Goal: Task Accomplishment & Management: Use online tool/utility

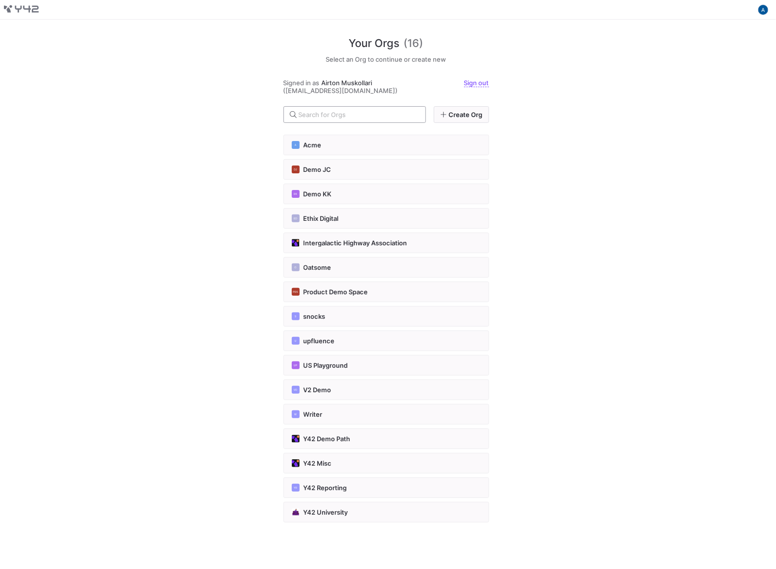
click at [343, 121] on div at bounding box center [358, 115] width 119 height 16
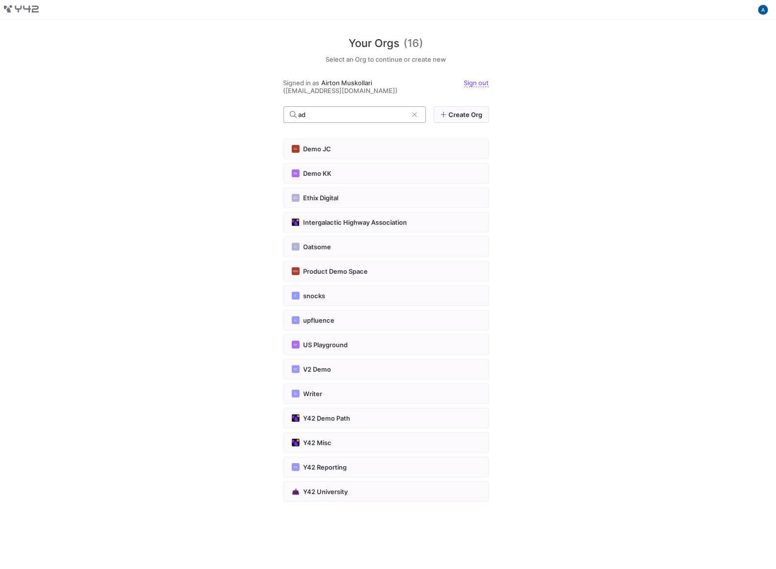
type input "adr"
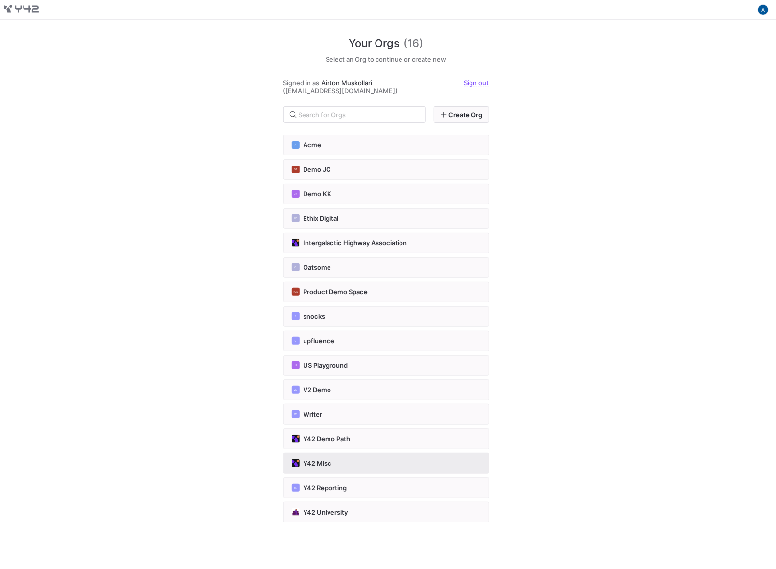
click at [346, 465] on button "Y42 Misc" at bounding box center [387, 463] width 206 height 21
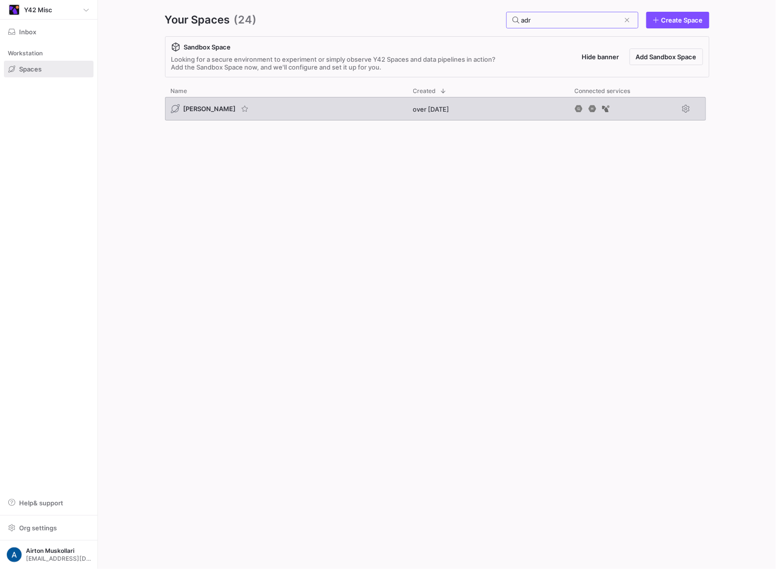
type input "adr"
click at [198, 111] on span "[PERSON_NAME]" at bounding box center [210, 109] width 52 height 8
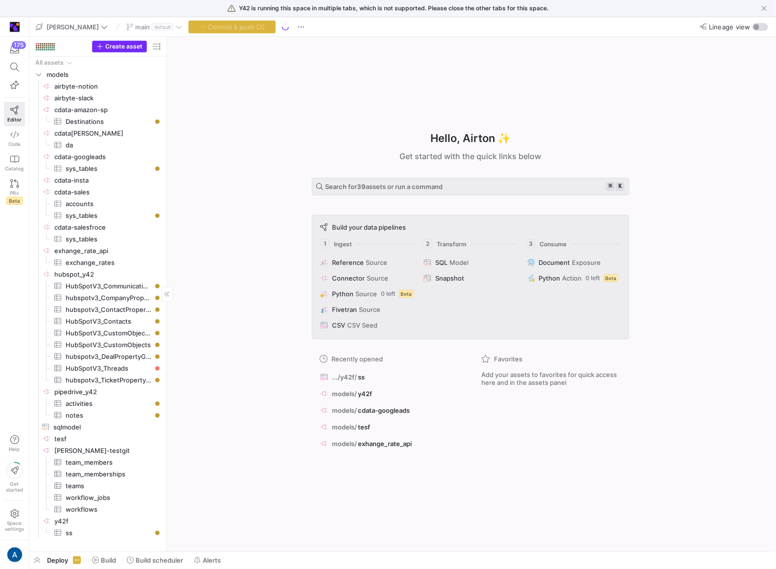
click at [128, 46] on span "Create asset" at bounding box center [123, 46] width 37 height 7
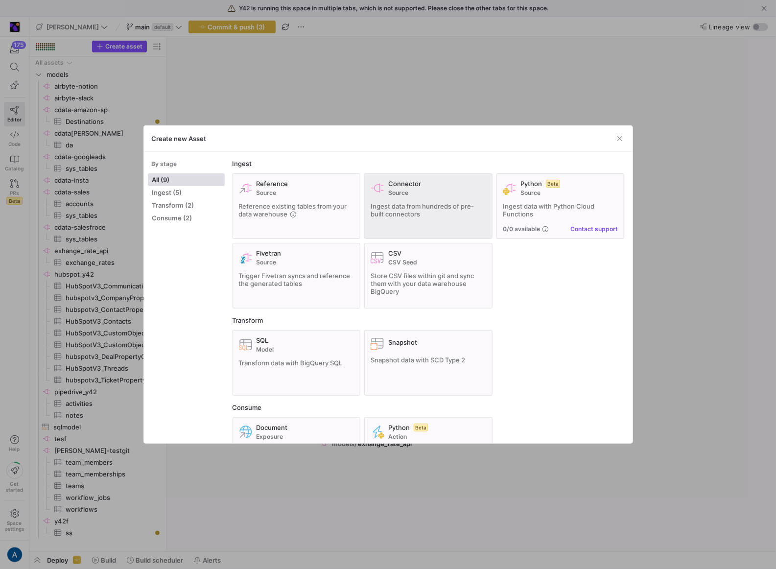
click at [418, 230] on div "Connector Source Ingest data from hundreds of pre-built connectors" at bounding box center [429, 206] width 116 height 53
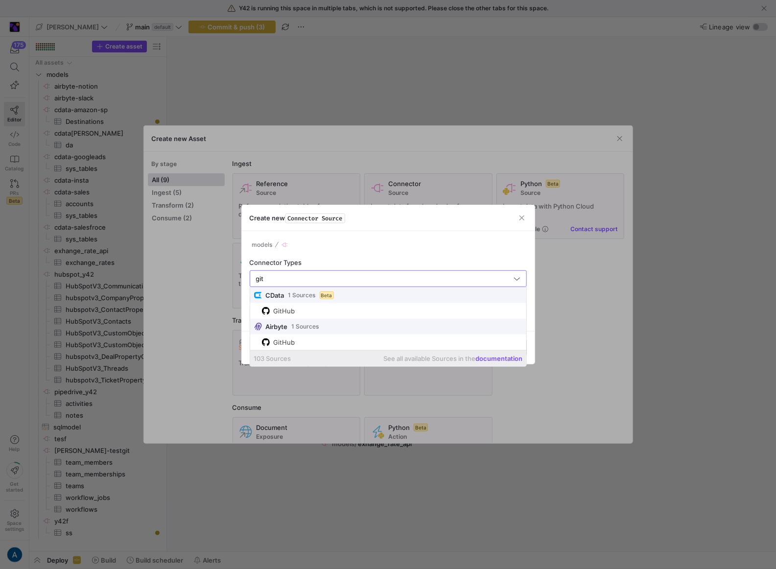
type input "git"
click at [310, 54] on div at bounding box center [388, 284] width 776 height 569
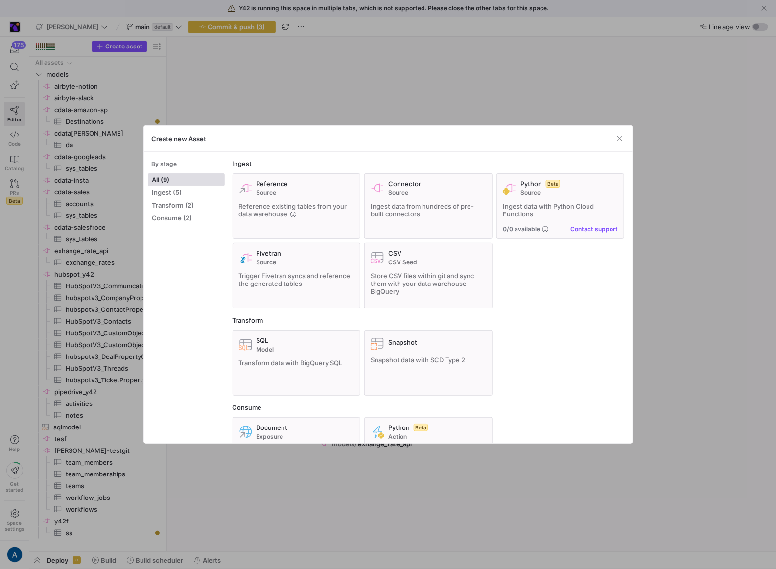
click at [283, 91] on div at bounding box center [388, 284] width 776 height 569
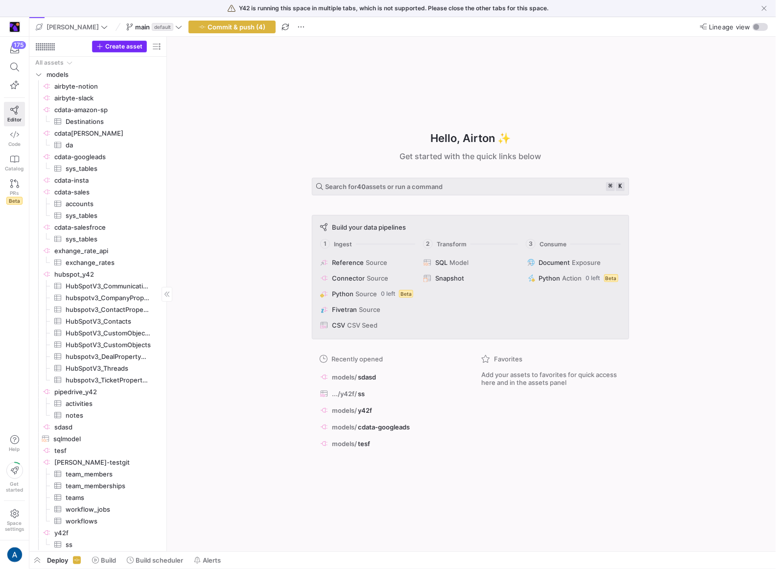
click at [134, 50] on span "button" at bounding box center [120, 46] width 54 height 11
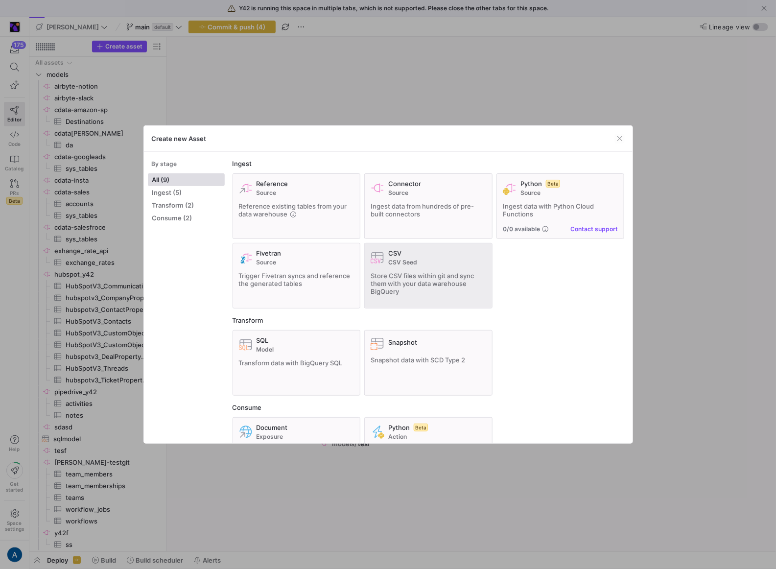
click at [445, 250] on div "CSV" at bounding box center [437, 253] width 98 height 8
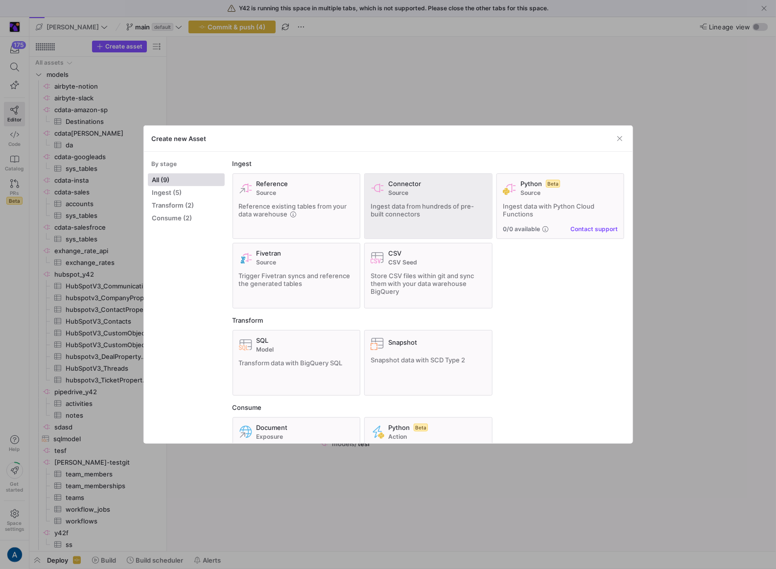
click at [427, 209] on span "Ingest data from hundreds of pre-built connectors" at bounding box center [422, 210] width 103 height 16
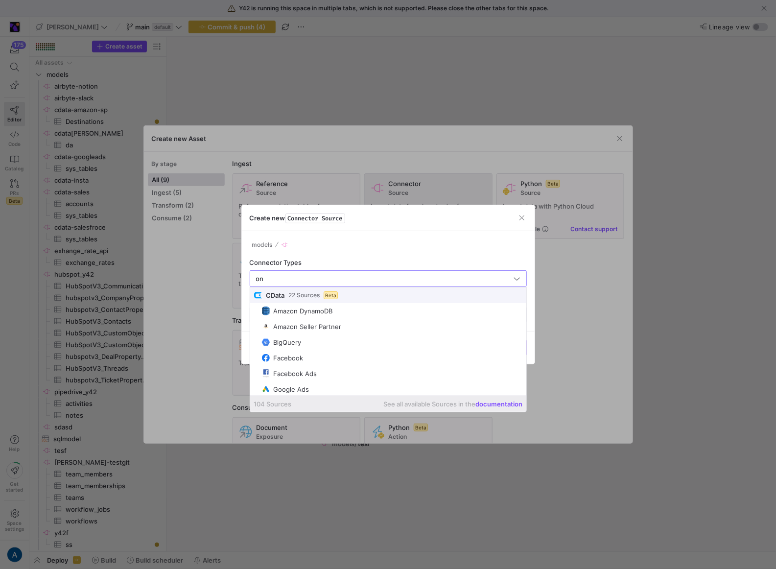
type input "one"
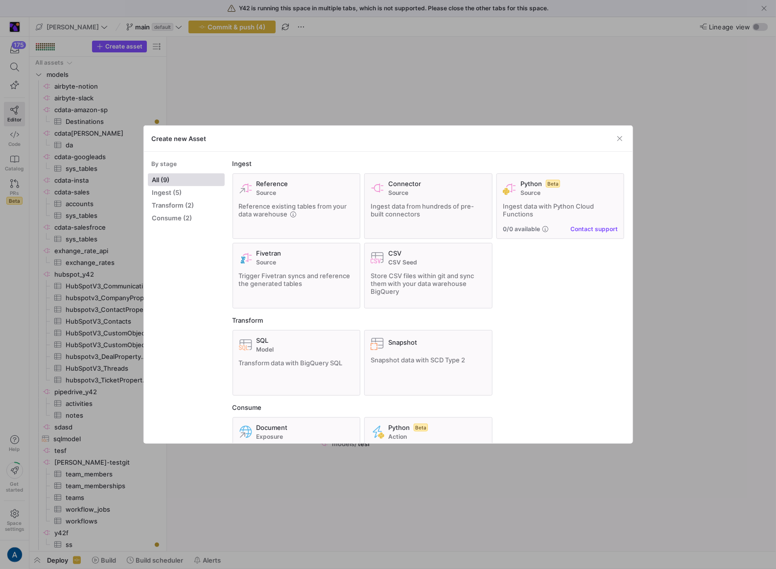
click at [246, 86] on div at bounding box center [388, 284] width 776 height 569
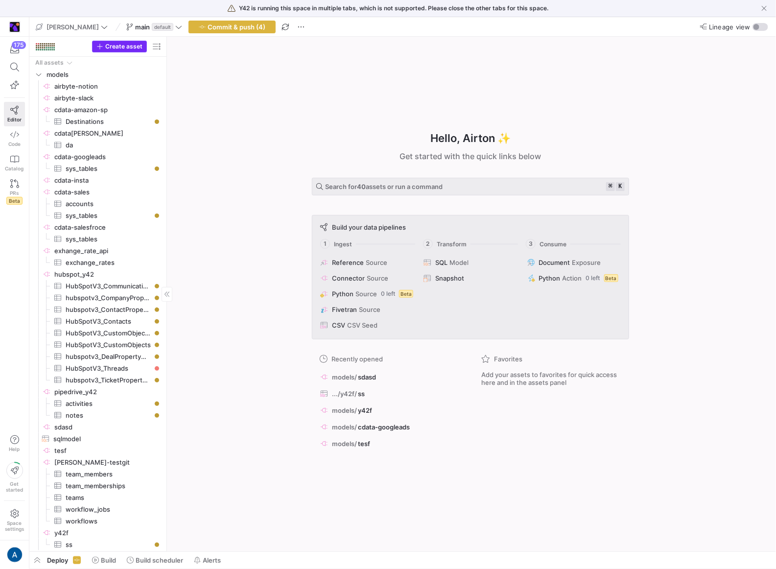
click at [114, 46] on span "Create asset" at bounding box center [123, 46] width 37 height 7
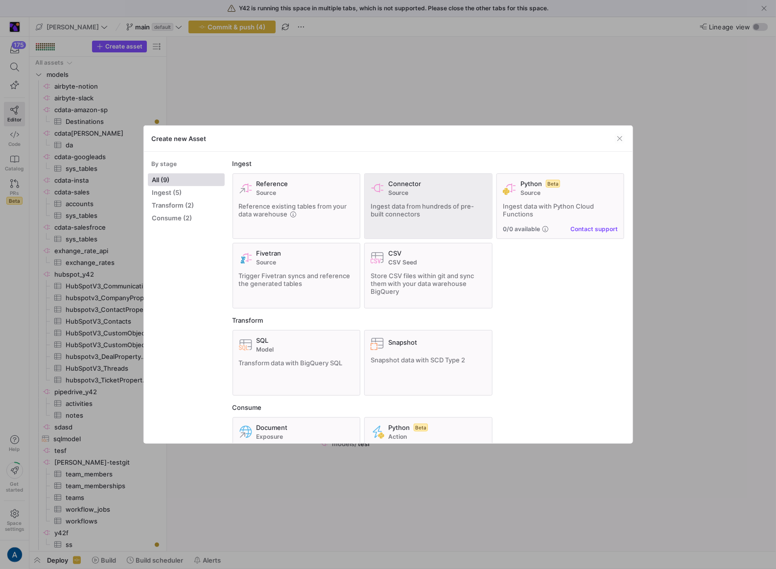
click at [388, 218] on div "Connector Source Ingest data from hundreds of pre-built connectors" at bounding box center [429, 206] width 116 height 53
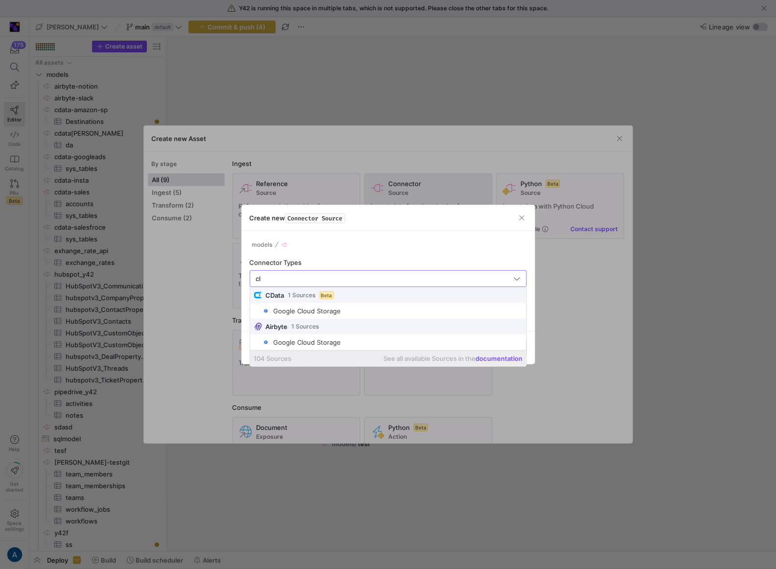
type input "cli"
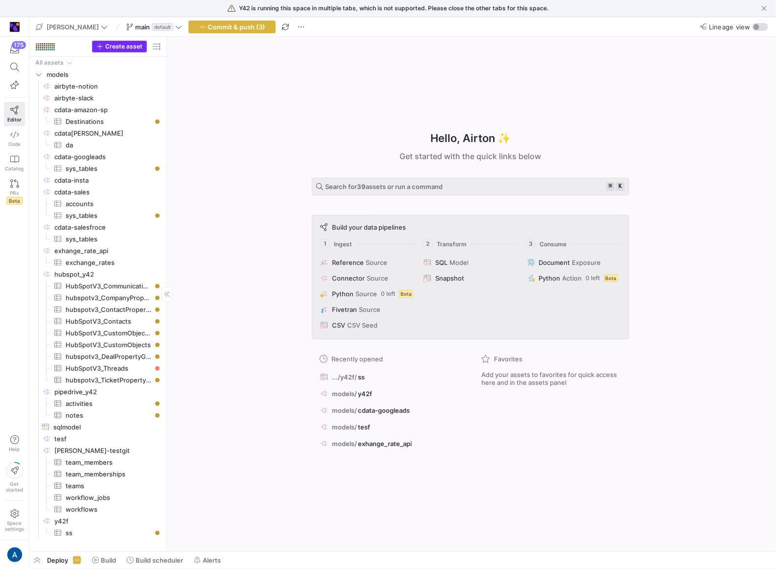
click at [124, 41] on span "button" at bounding box center [120, 46] width 54 height 11
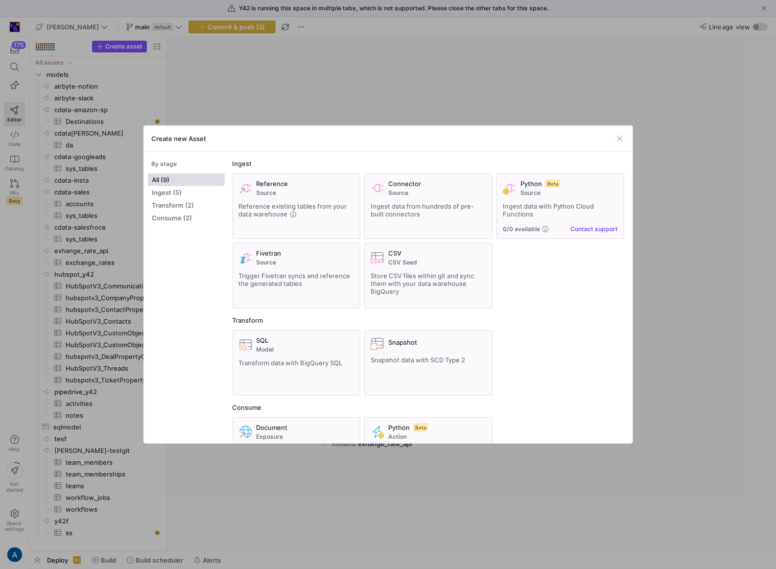
click at [399, 159] on mat-sidenav-content "Ingest Reference Source Reference existing tables from your data warehouse Conn…" at bounding box center [429, 297] width 408 height 291
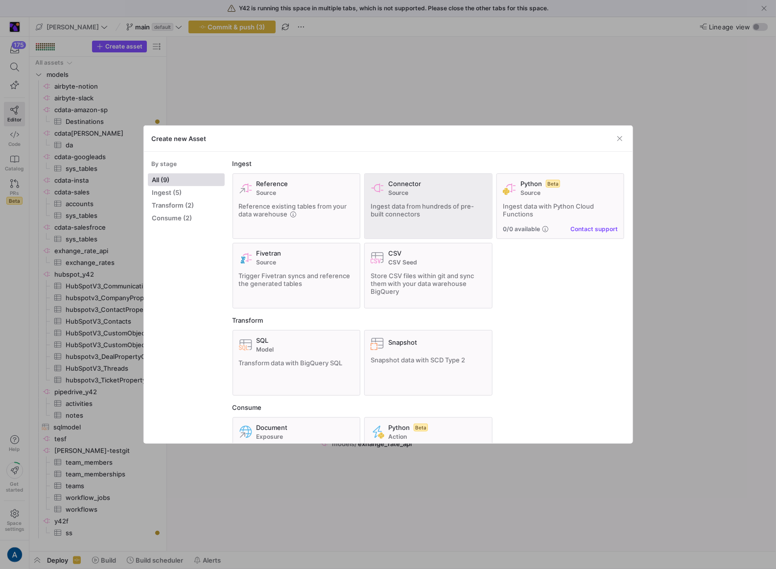
click at [397, 178] on span at bounding box center [428, 206] width 127 height 65
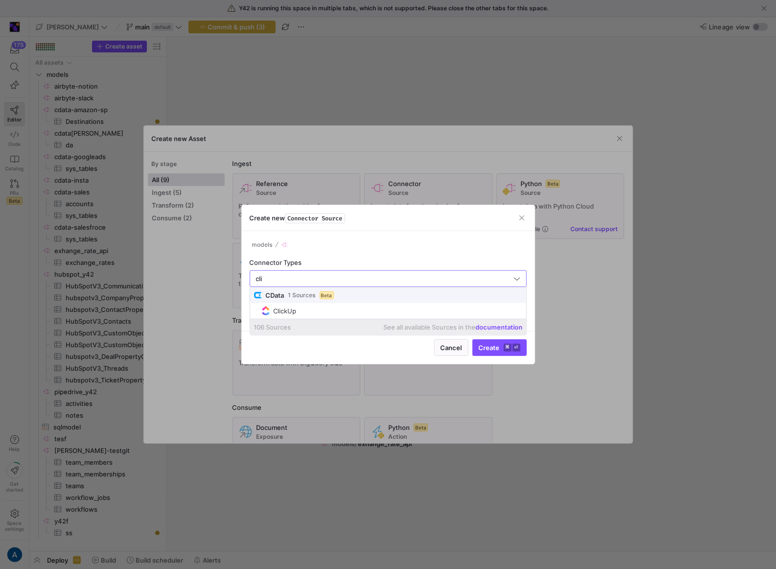
type input "cli"
click at [413, 122] on div at bounding box center [388, 284] width 776 height 569
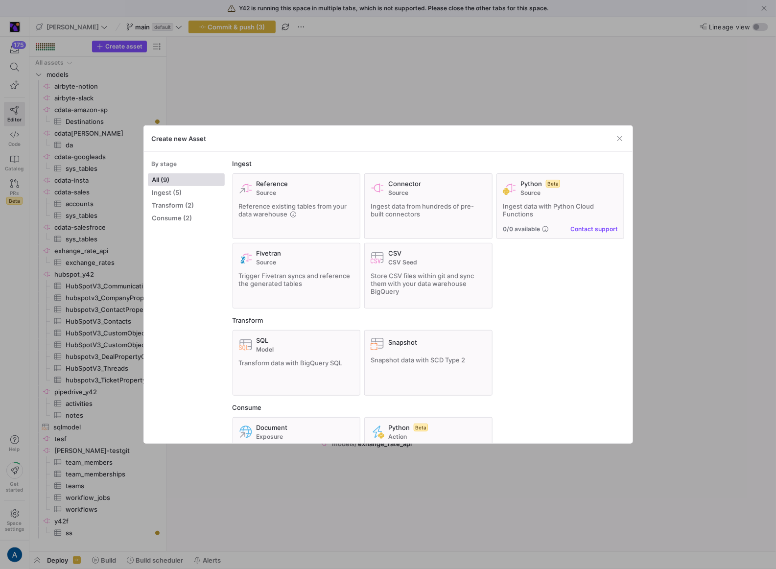
click at [506, 107] on div at bounding box center [388, 284] width 776 height 569
